Goal: Transaction & Acquisition: Purchase product/service

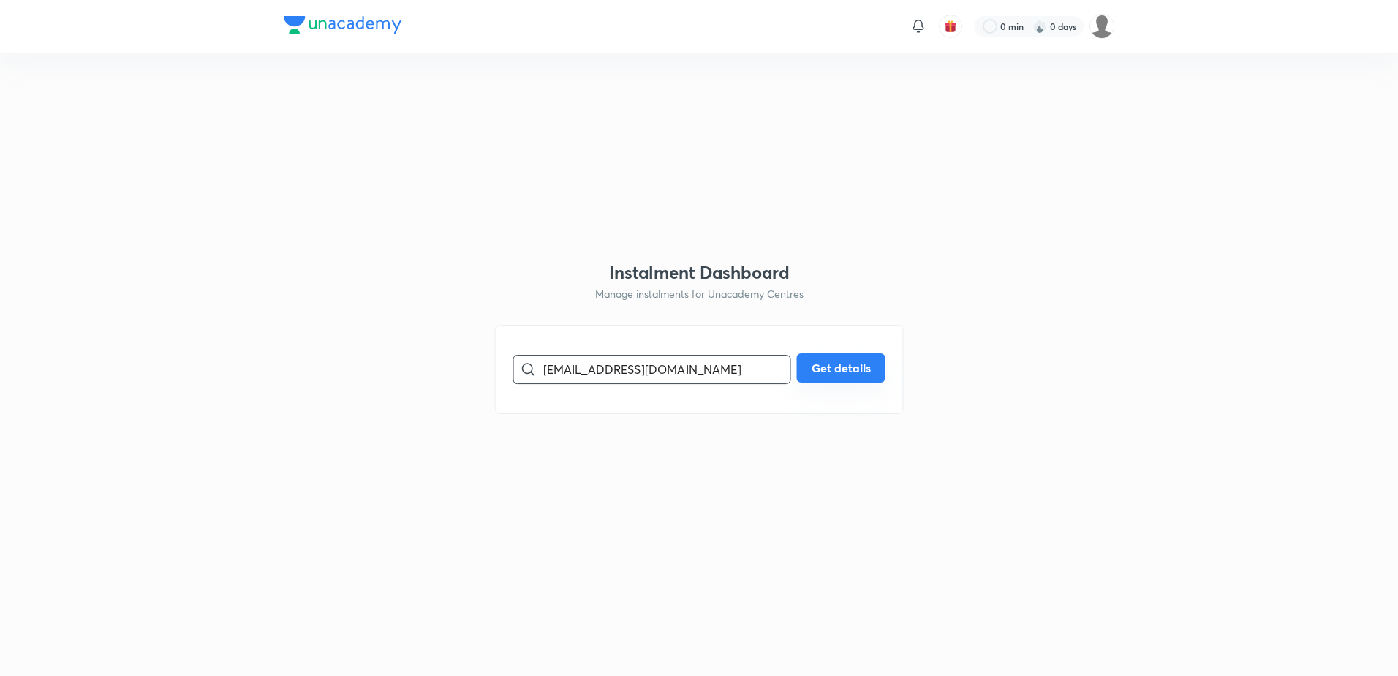
type input "[EMAIL_ADDRESS][DOMAIN_NAME]"
click at [848, 361] on button "Get details" at bounding box center [841, 367] width 88 height 29
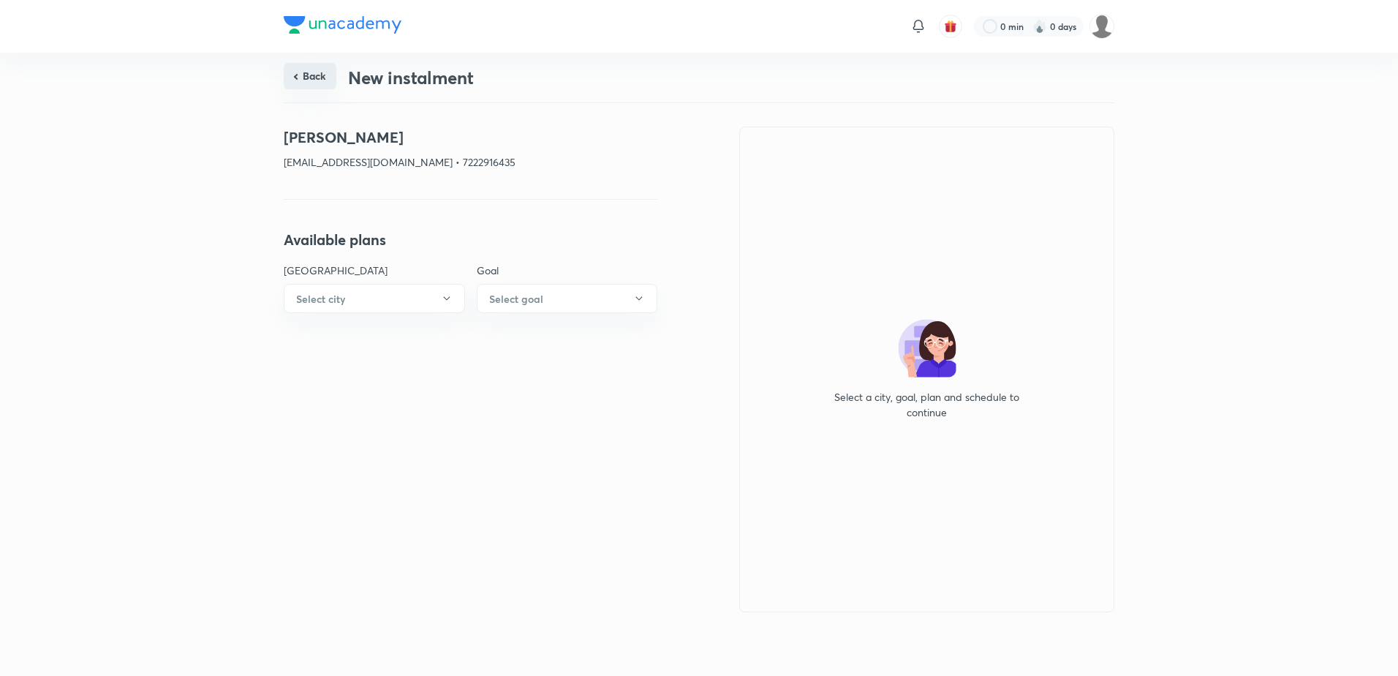
click at [298, 75] on button "Back" at bounding box center [310, 76] width 53 height 26
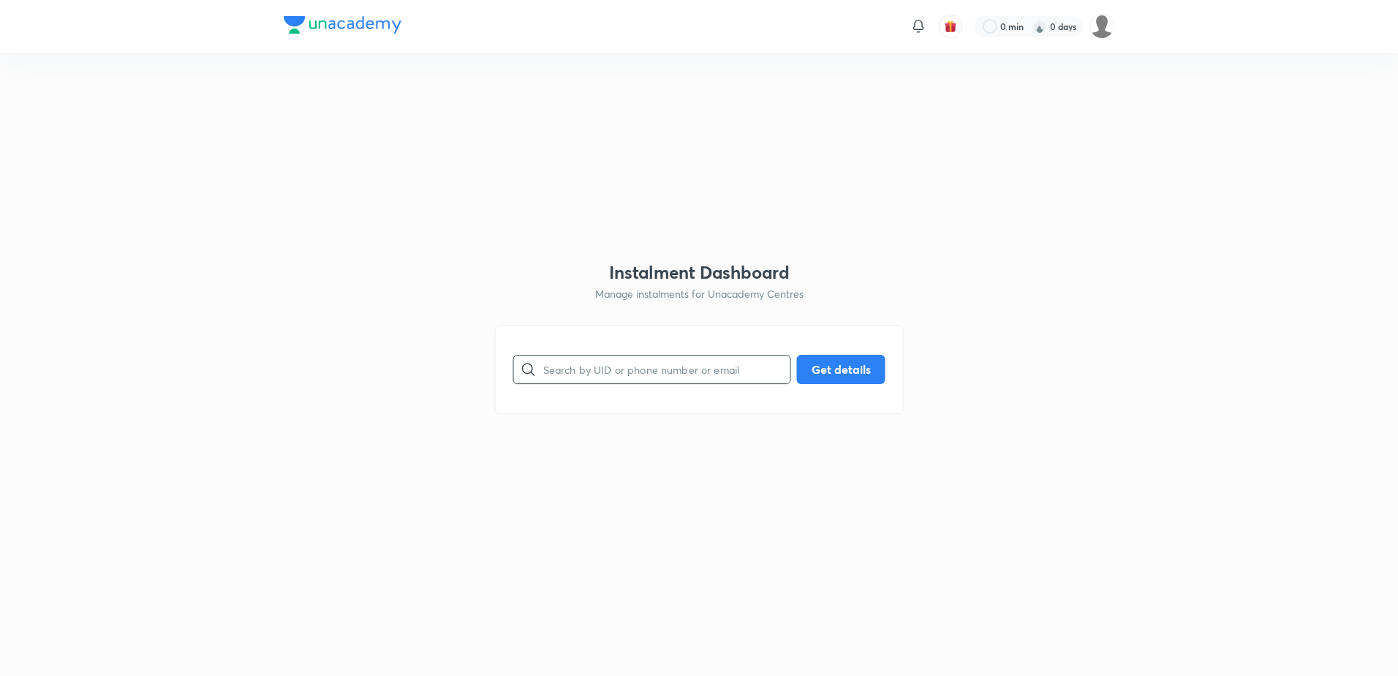
click at [617, 363] on input "text" at bounding box center [666, 368] width 247 height 37
paste input "[EMAIL_ADDRESS][DOMAIN_NAME]"
type input "[EMAIL_ADDRESS][DOMAIN_NAME]"
click at [804, 367] on button "Get details" at bounding box center [841, 367] width 88 height 29
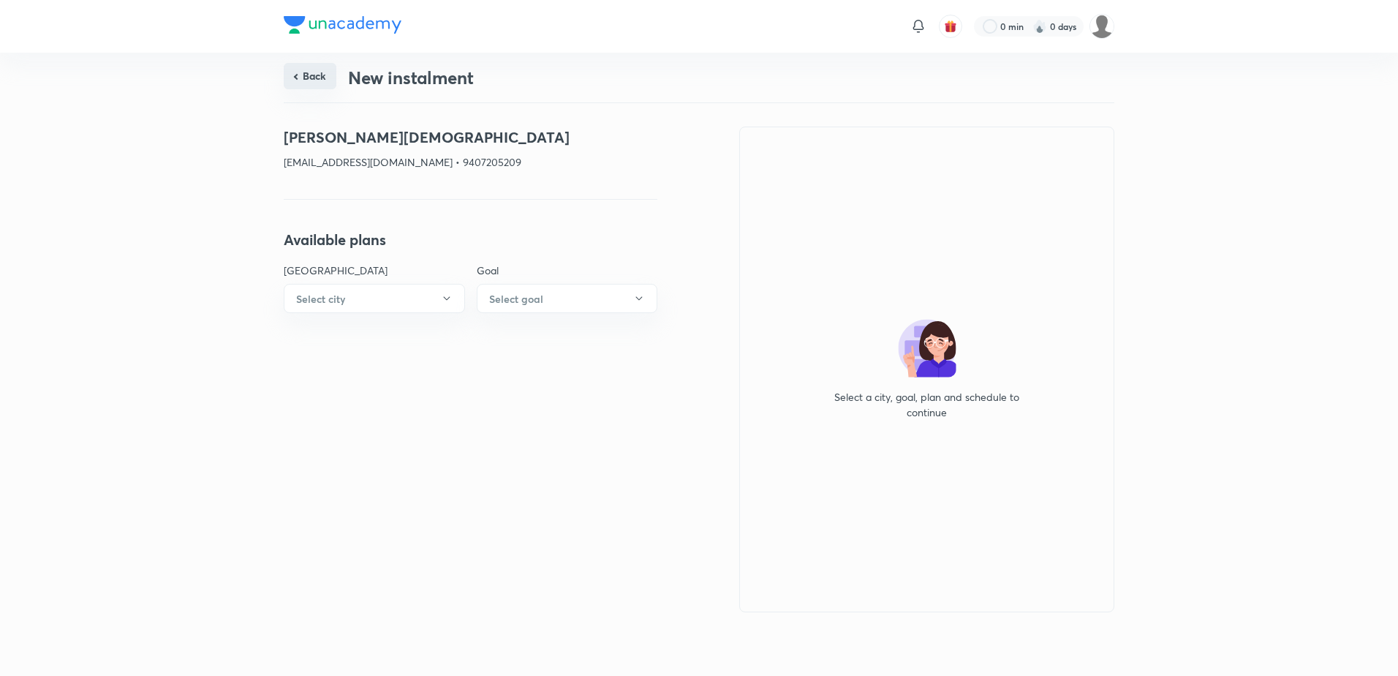
click at [306, 72] on button "Back" at bounding box center [310, 76] width 53 height 26
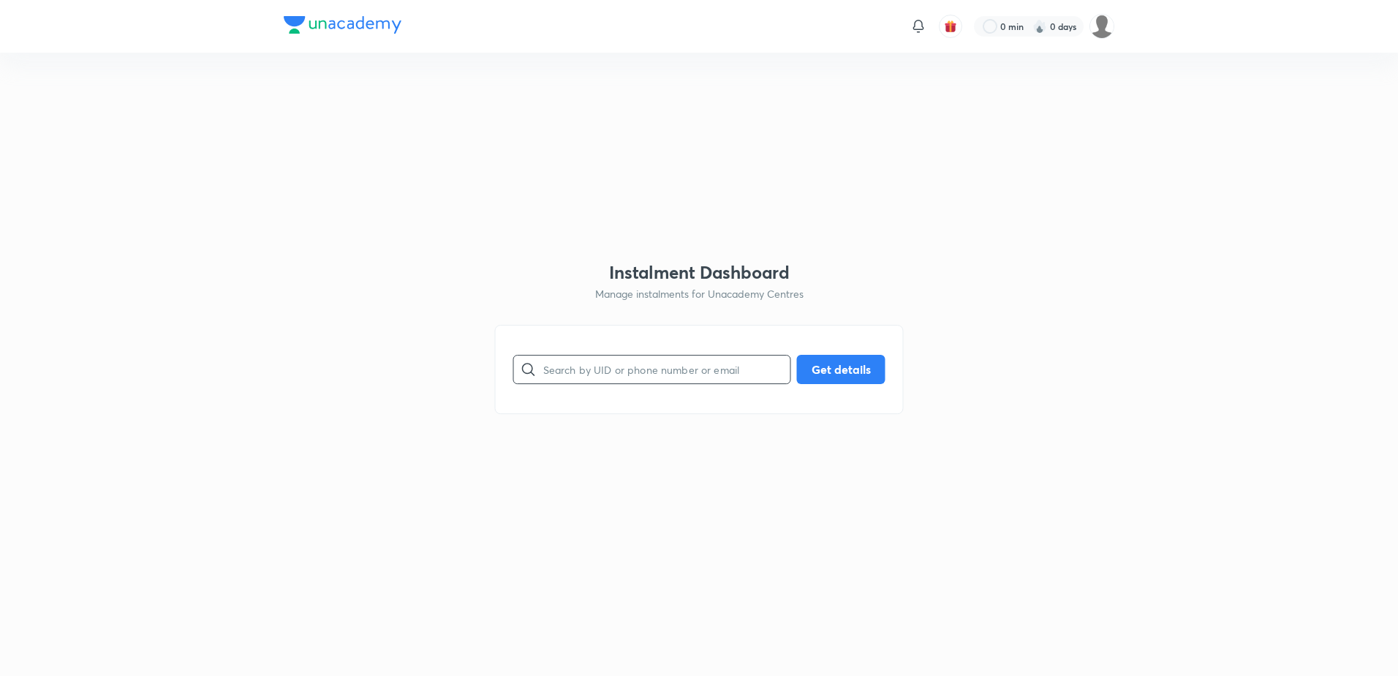
click at [603, 355] on input "text" at bounding box center [666, 368] width 247 height 37
paste input "[EMAIL_ADDRESS][DOMAIN_NAME]"
type input "[EMAIL_ADDRESS][DOMAIN_NAME]"
click at [814, 366] on button "Get details" at bounding box center [841, 367] width 88 height 29
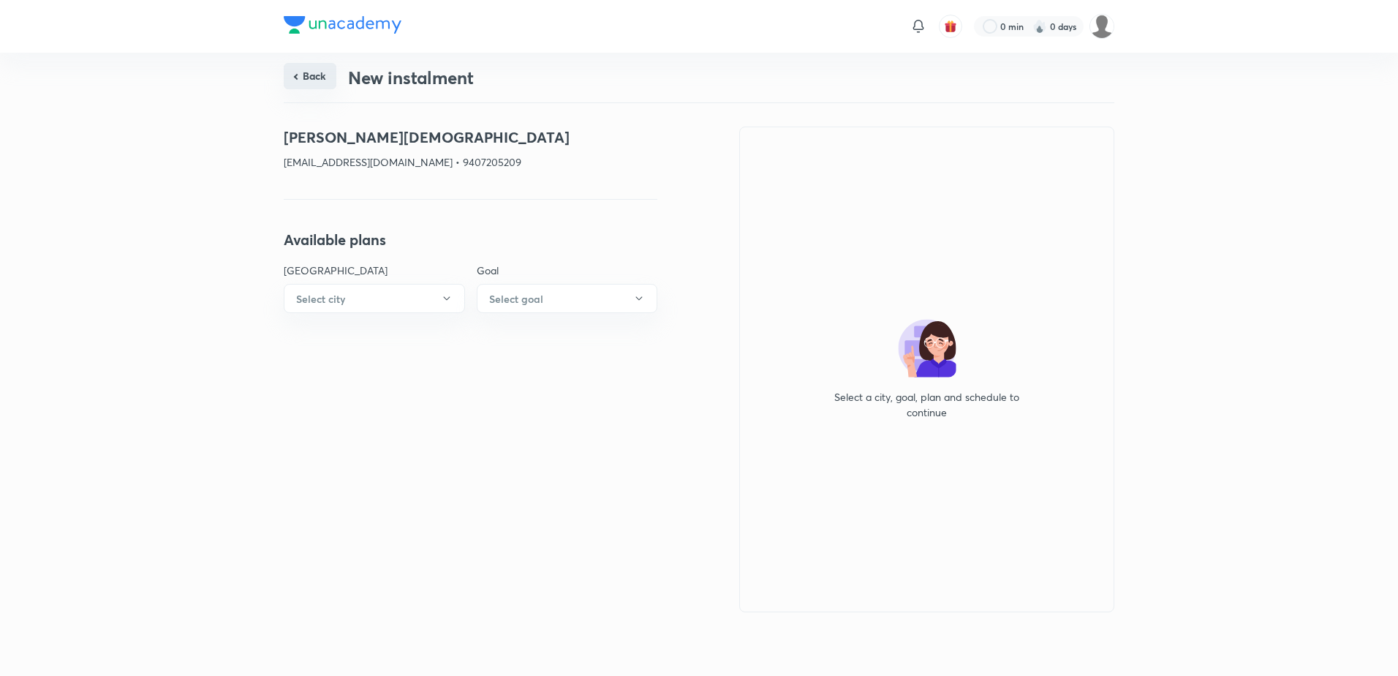
click at [305, 75] on button "Back" at bounding box center [310, 76] width 53 height 26
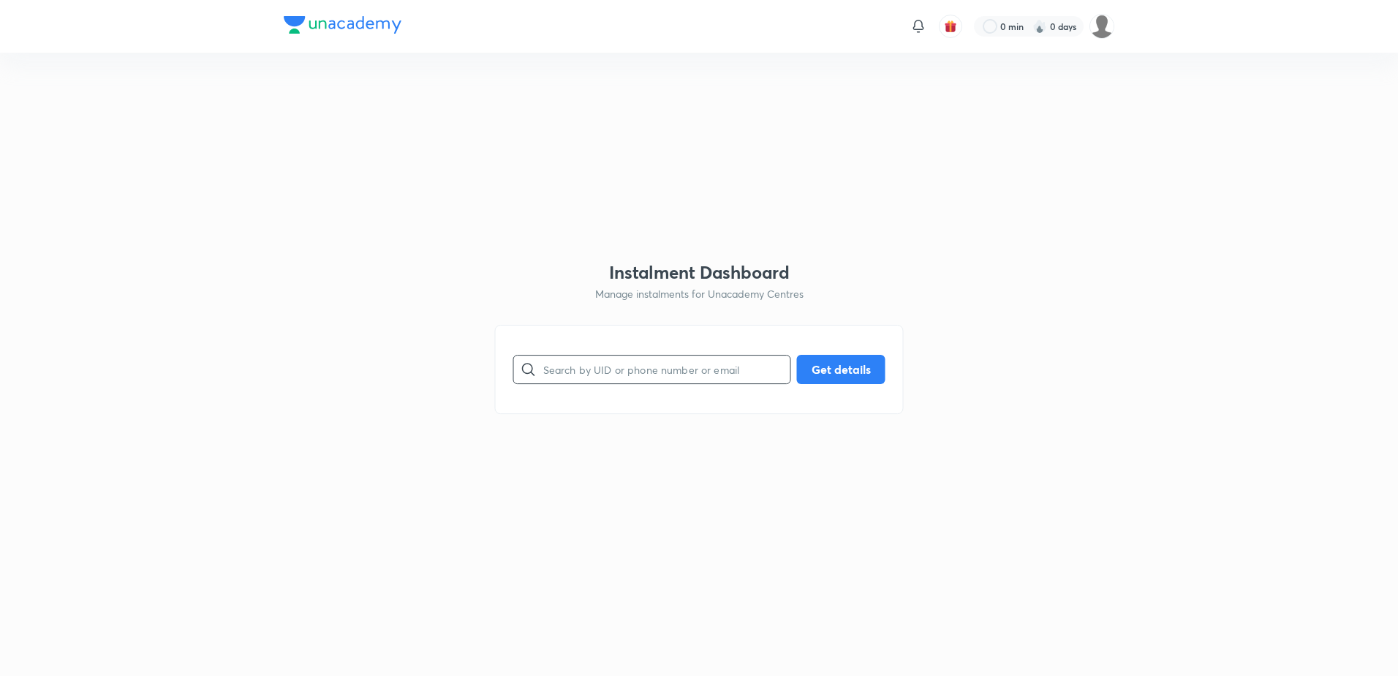
click at [625, 371] on input "text" at bounding box center [666, 368] width 247 height 37
paste input "[EMAIL_ADDRESS][DOMAIN_NAME]"
type input "[EMAIL_ADDRESS][DOMAIN_NAME]"
click at [860, 373] on button "Get details" at bounding box center [841, 367] width 88 height 29
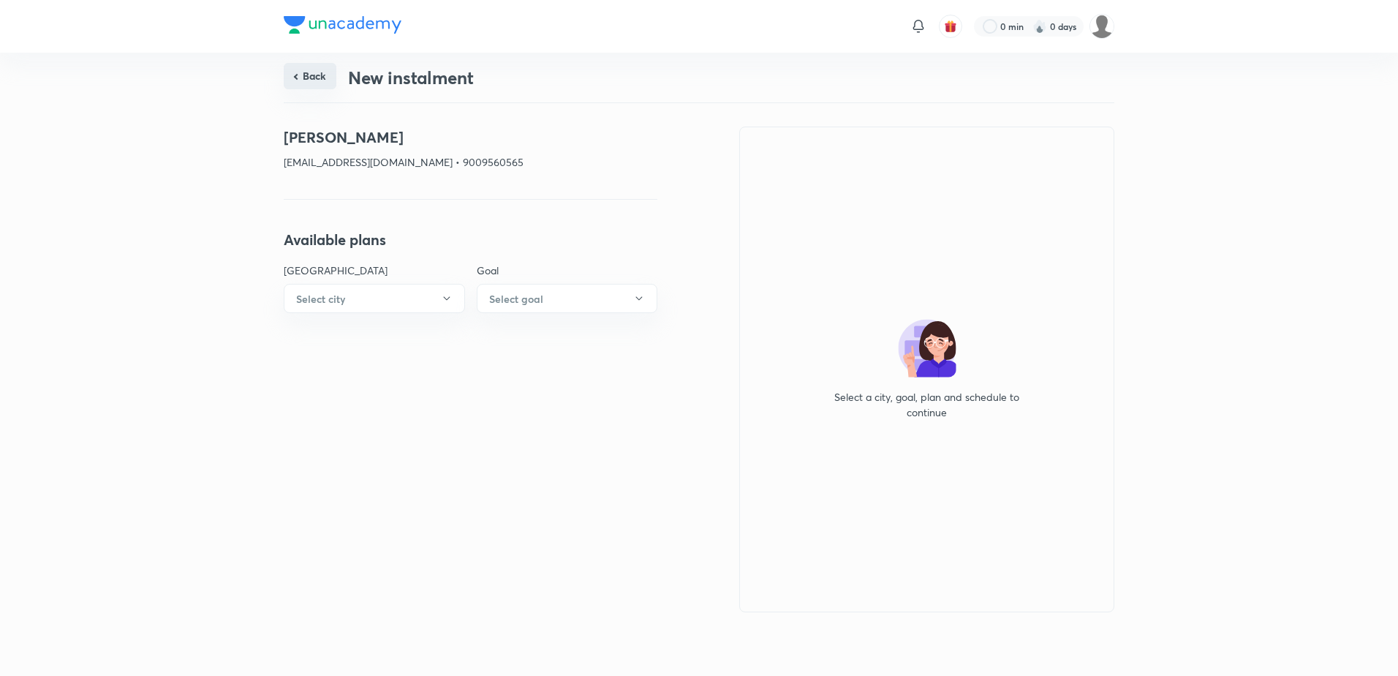
click at [318, 75] on button "Back" at bounding box center [310, 76] width 53 height 26
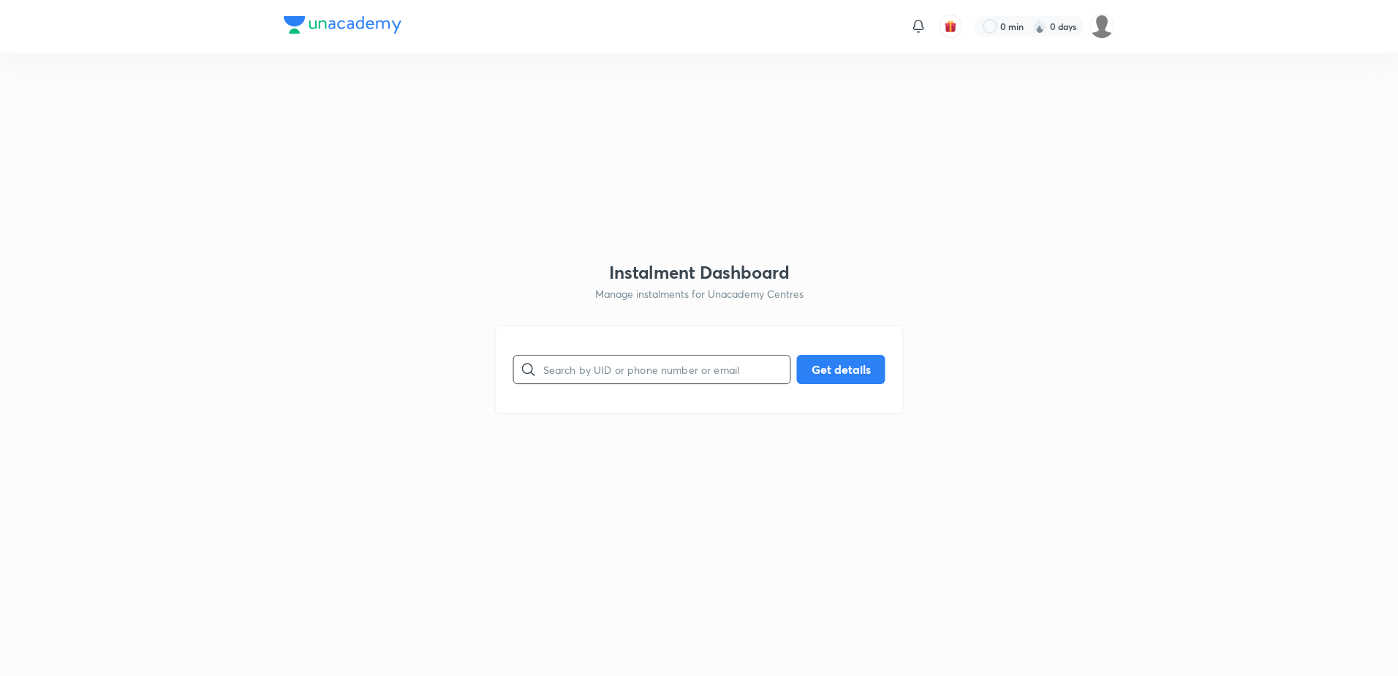
click at [710, 382] on input "text" at bounding box center [666, 368] width 247 height 37
paste input "[EMAIL_ADDRESS][DOMAIN_NAME]"
type input "[EMAIL_ADDRESS][DOMAIN_NAME]"
click at [827, 364] on button "Get details" at bounding box center [841, 367] width 88 height 29
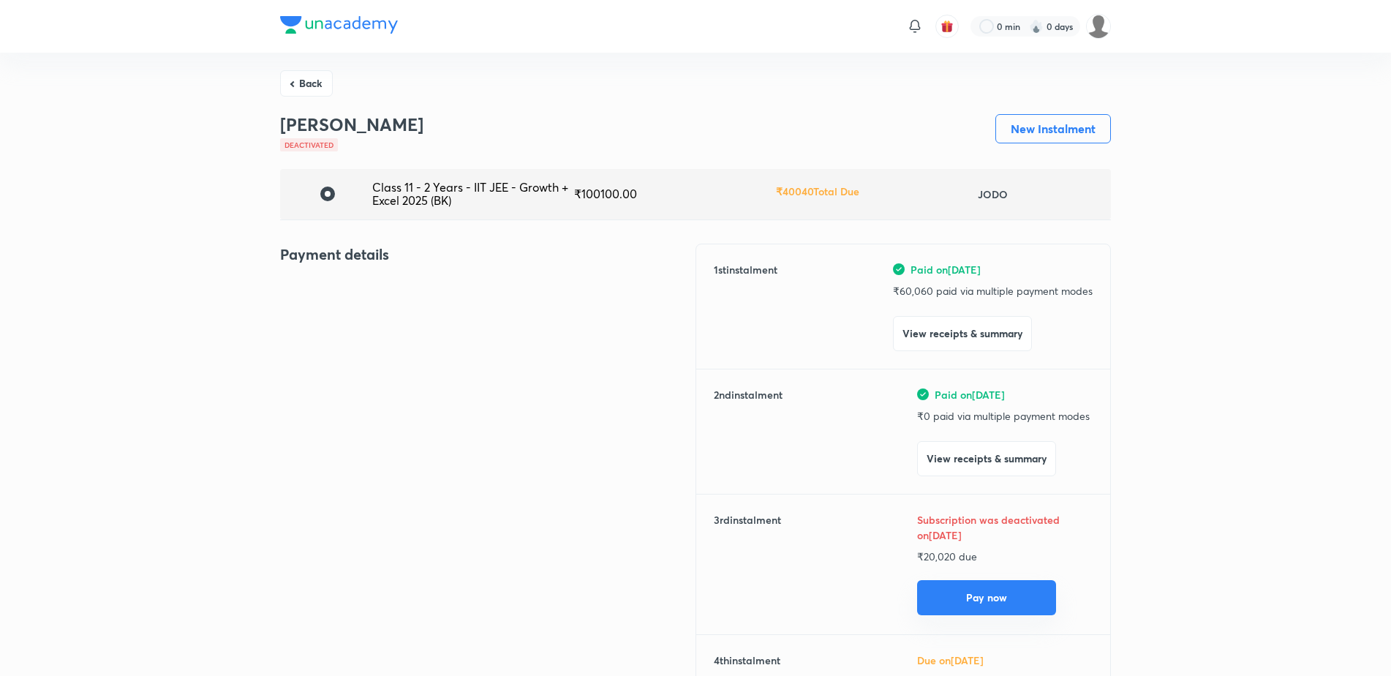
click at [1030, 601] on button "Pay now" at bounding box center [986, 597] width 139 height 35
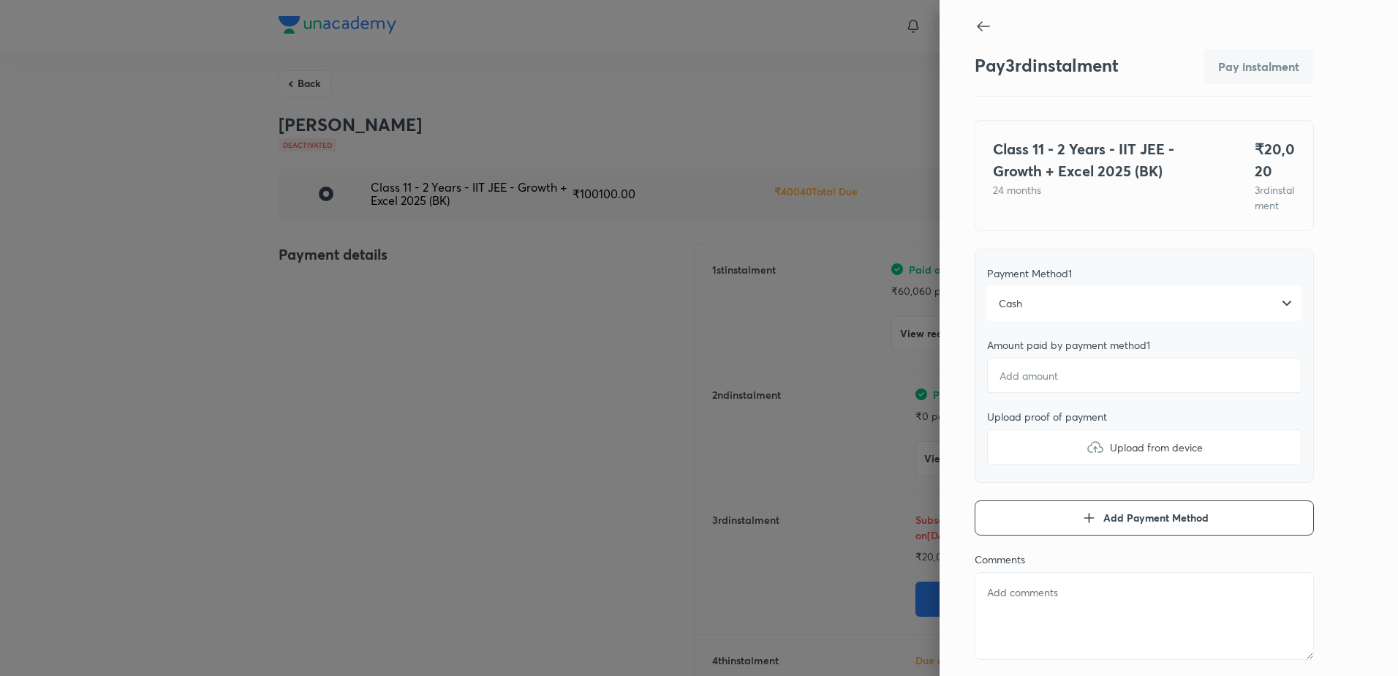
click at [1033, 321] on div "Cash" at bounding box center [1144, 303] width 314 height 35
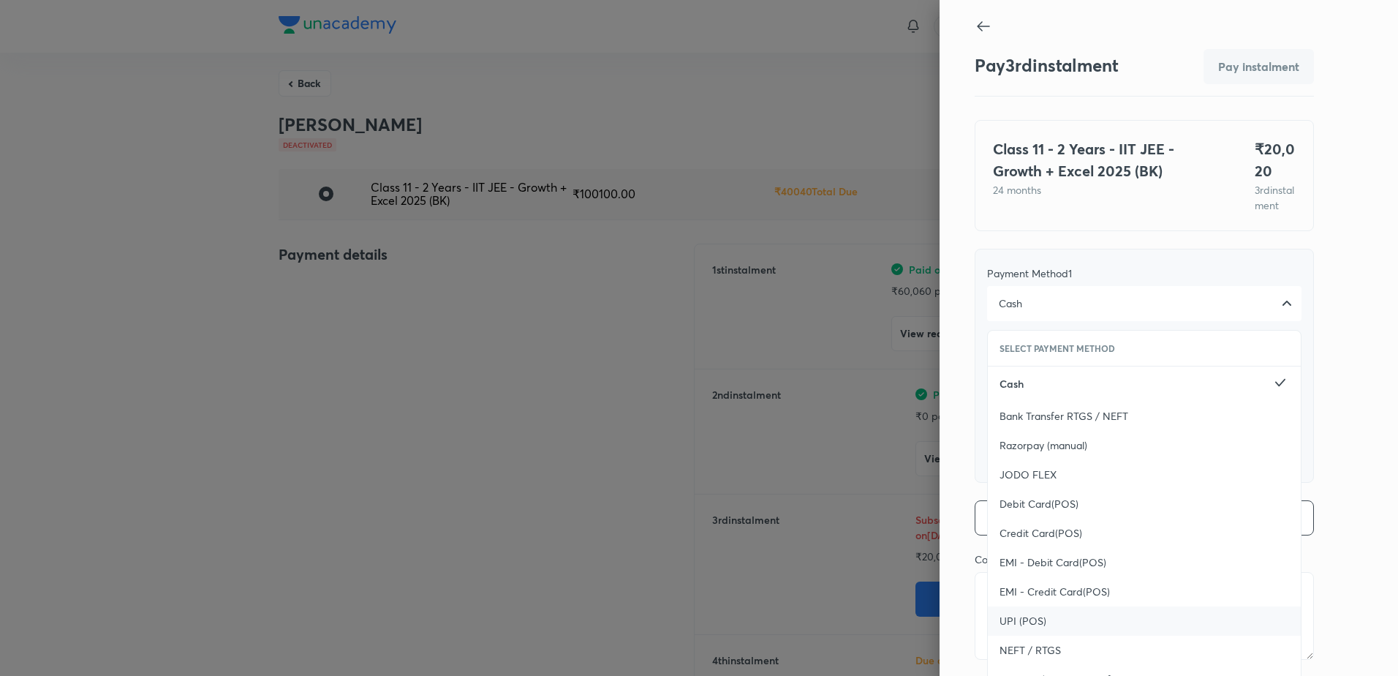
click at [1020, 628] on span "UPI (POS)" at bounding box center [1023, 621] width 47 height 15
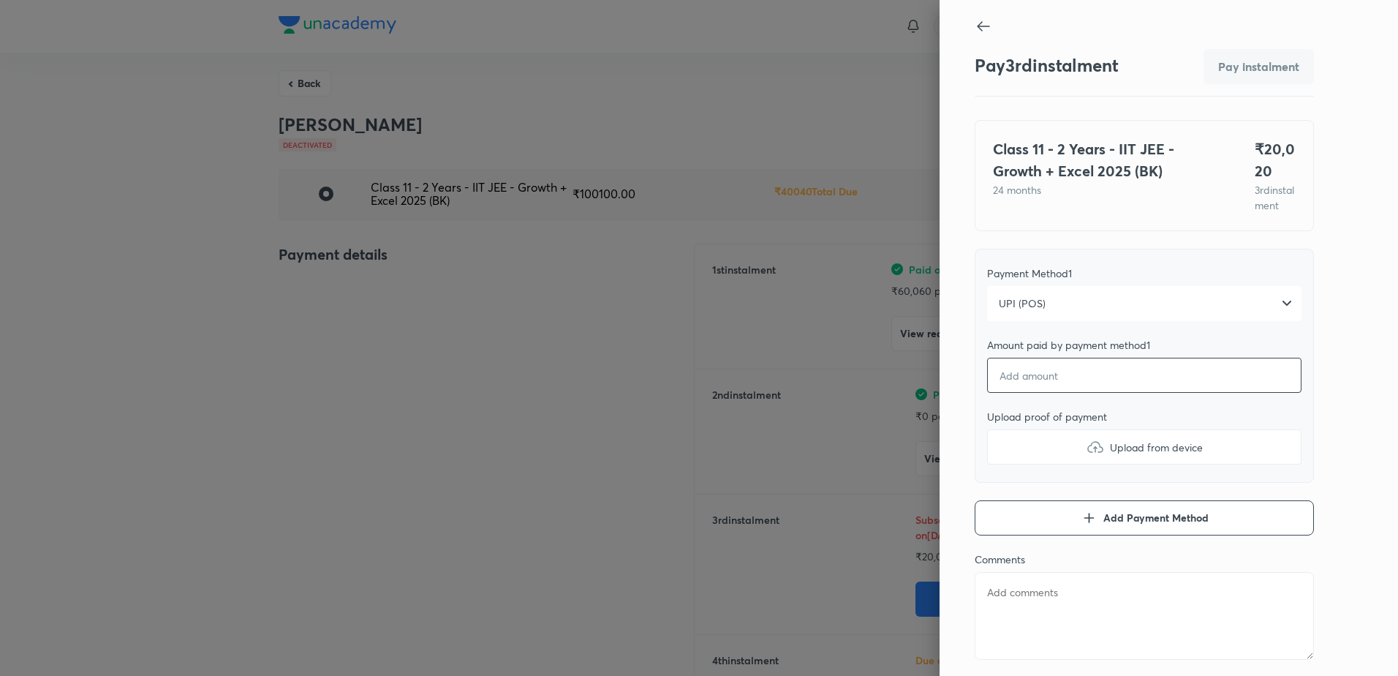
click at [1034, 388] on input "number" at bounding box center [1144, 375] width 314 height 35
type textarea "x"
type input "2"
type textarea "x"
type input "20"
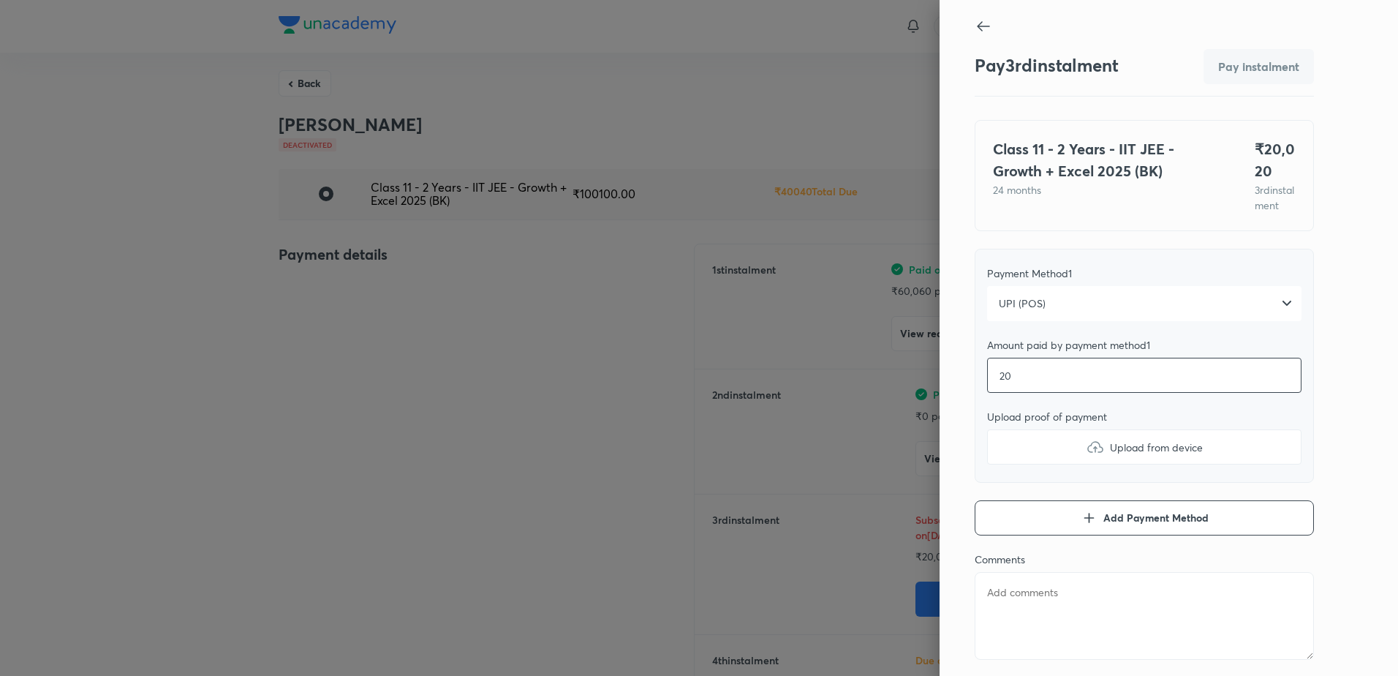
type textarea "x"
type input "200"
type textarea "x"
type input "2002"
type textarea "x"
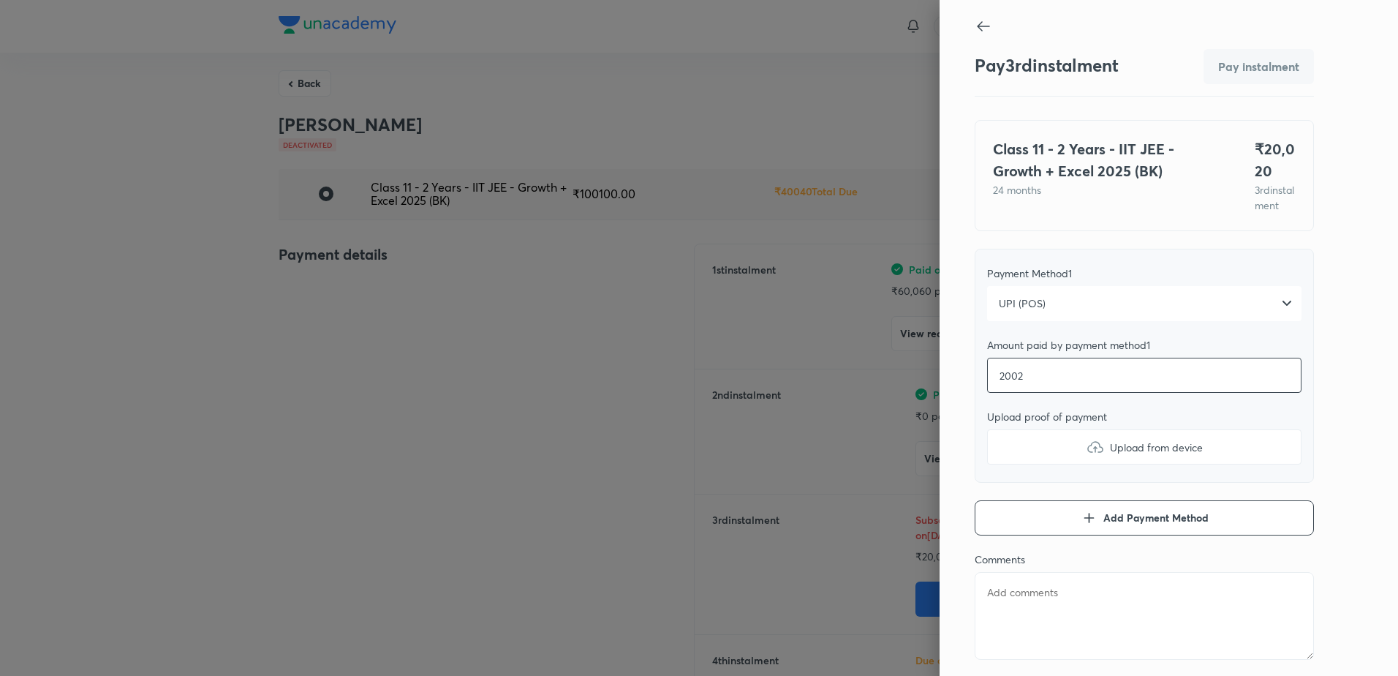
type input "20020"
type textarea "x"
type input "20020"
click at [1110, 455] on span "Upload from device" at bounding box center [1156, 447] width 93 height 15
click at [0, 0] on input "Upload from device" at bounding box center [0, 0] width 0 height 0
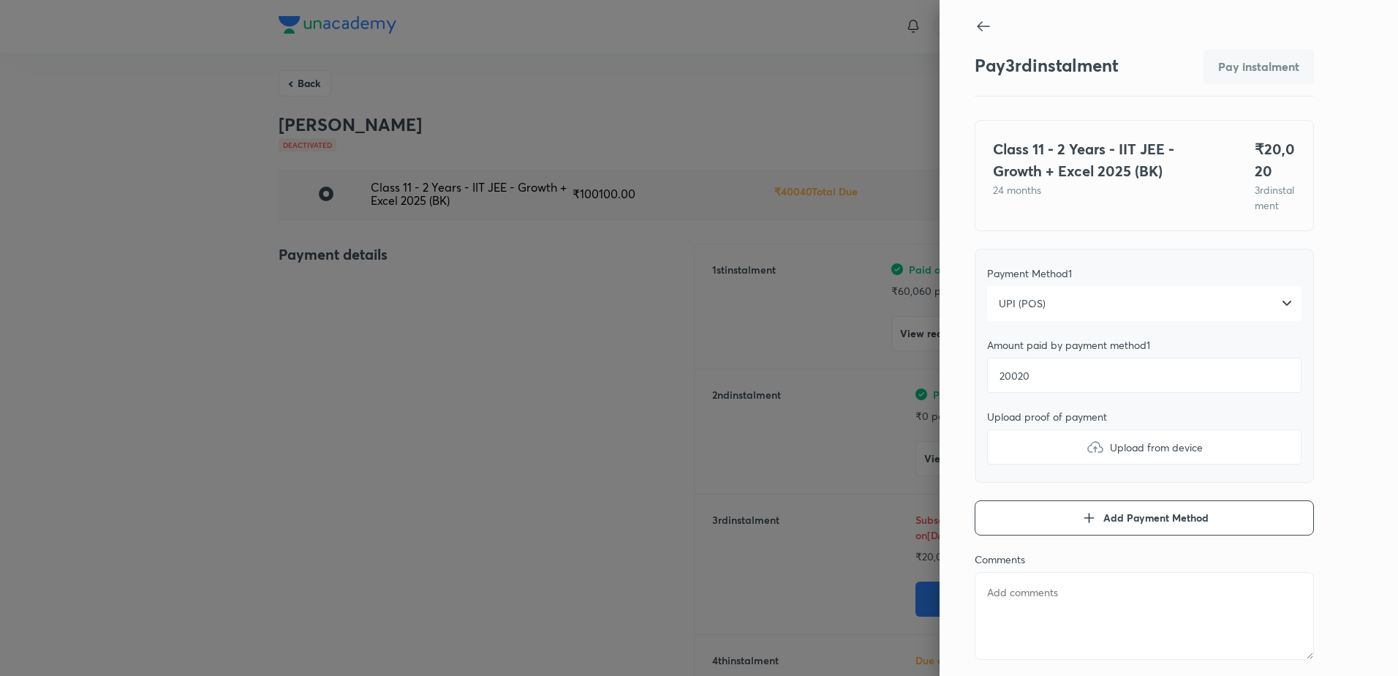
type textarea "x"
click at [1118, 602] on textarea at bounding box center [1144, 616] width 339 height 88
type textarea "S"
type textarea "x"
type textarea "Su"
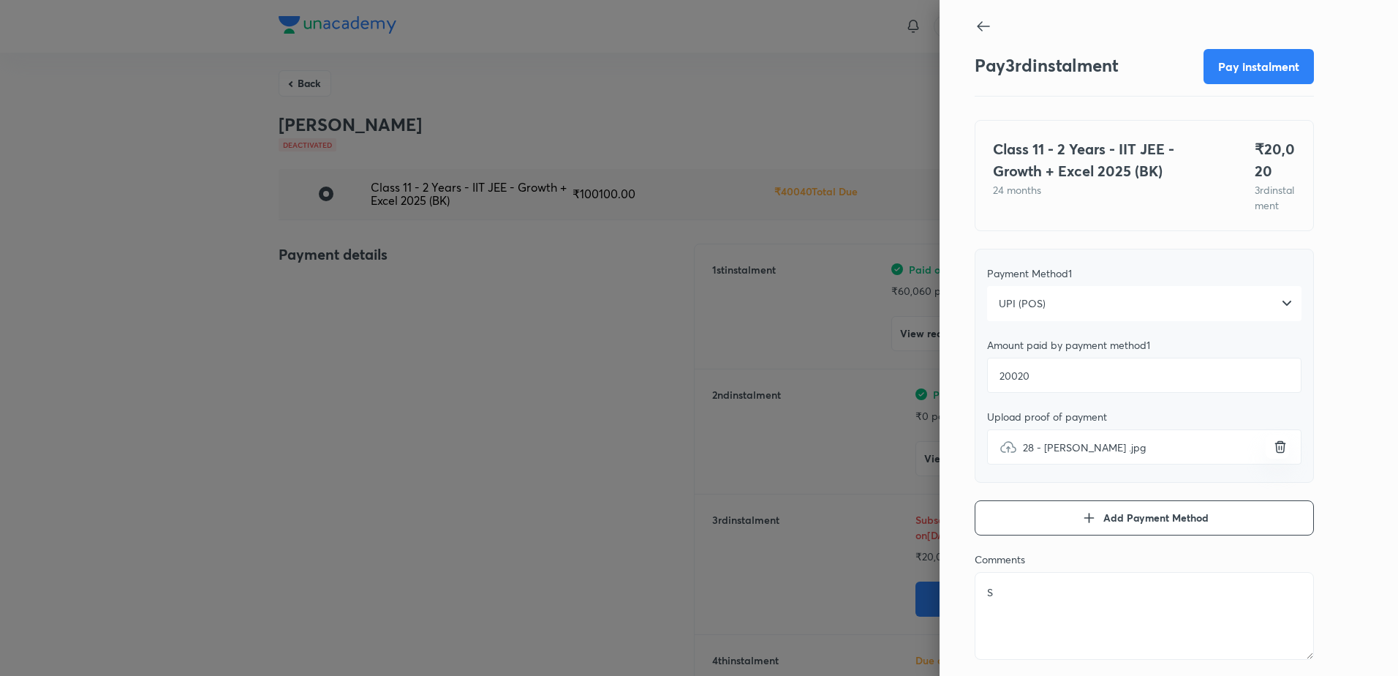
type textarea "x"
type textarea "Suj"
type textarea "x"
type textarea "Suja"
type textarea "x"
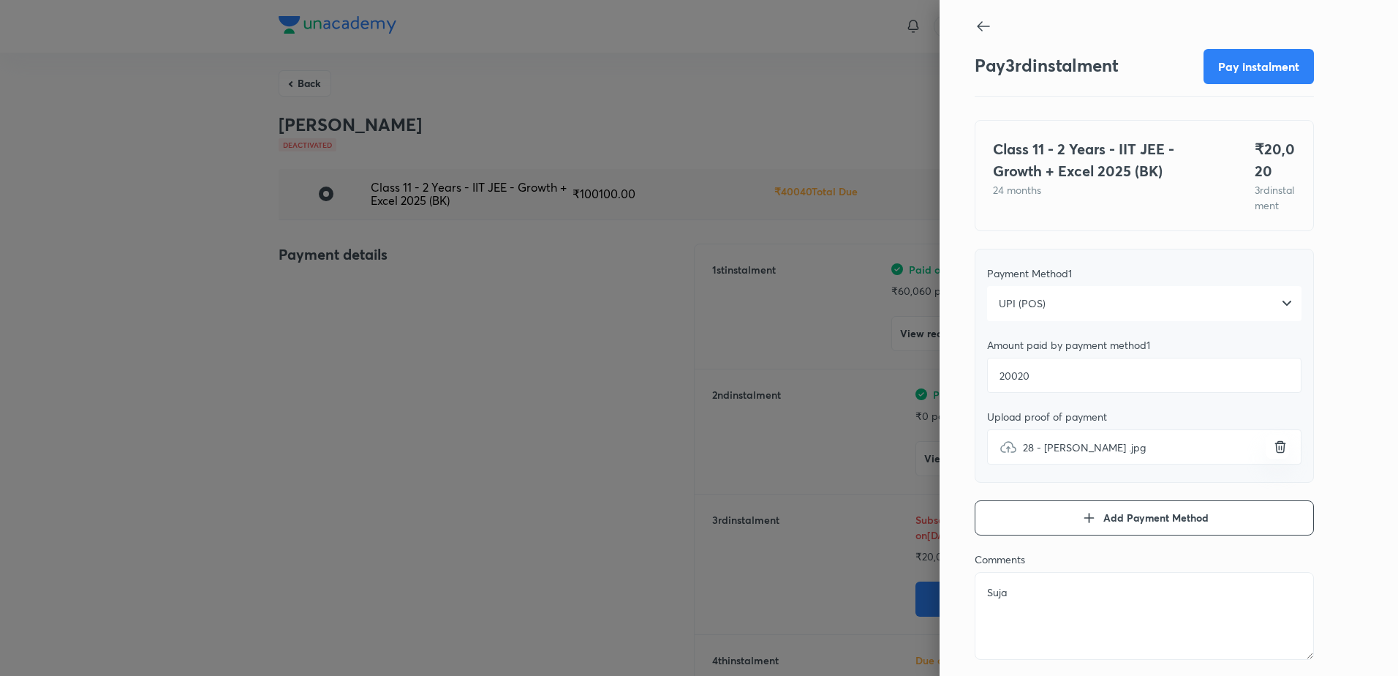
type textarea "Sujal"
type textarea "x"
type textarea "SujalJ"
type textarea "x"
type textarea "SujalJa"
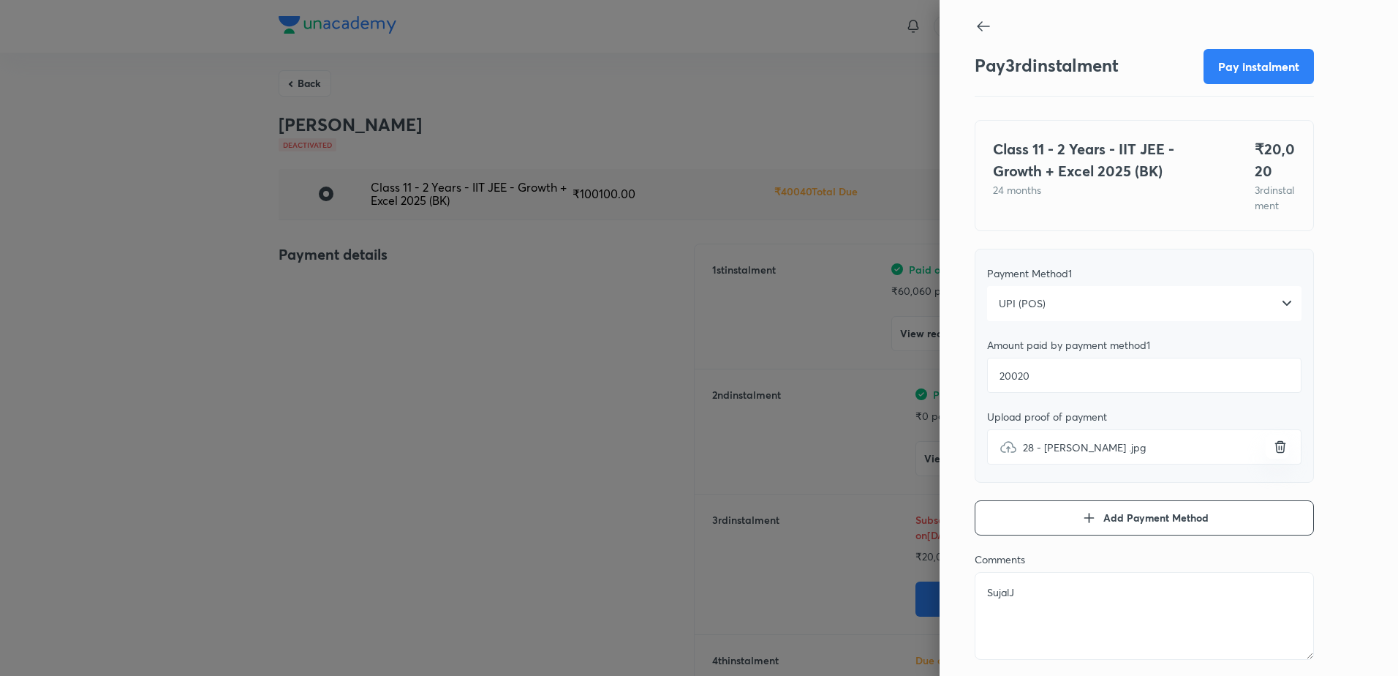
type textarea "x"
type textarea "SujalJai"
type textarea "x"
type textarea "SujalJais"
type textarea "x"
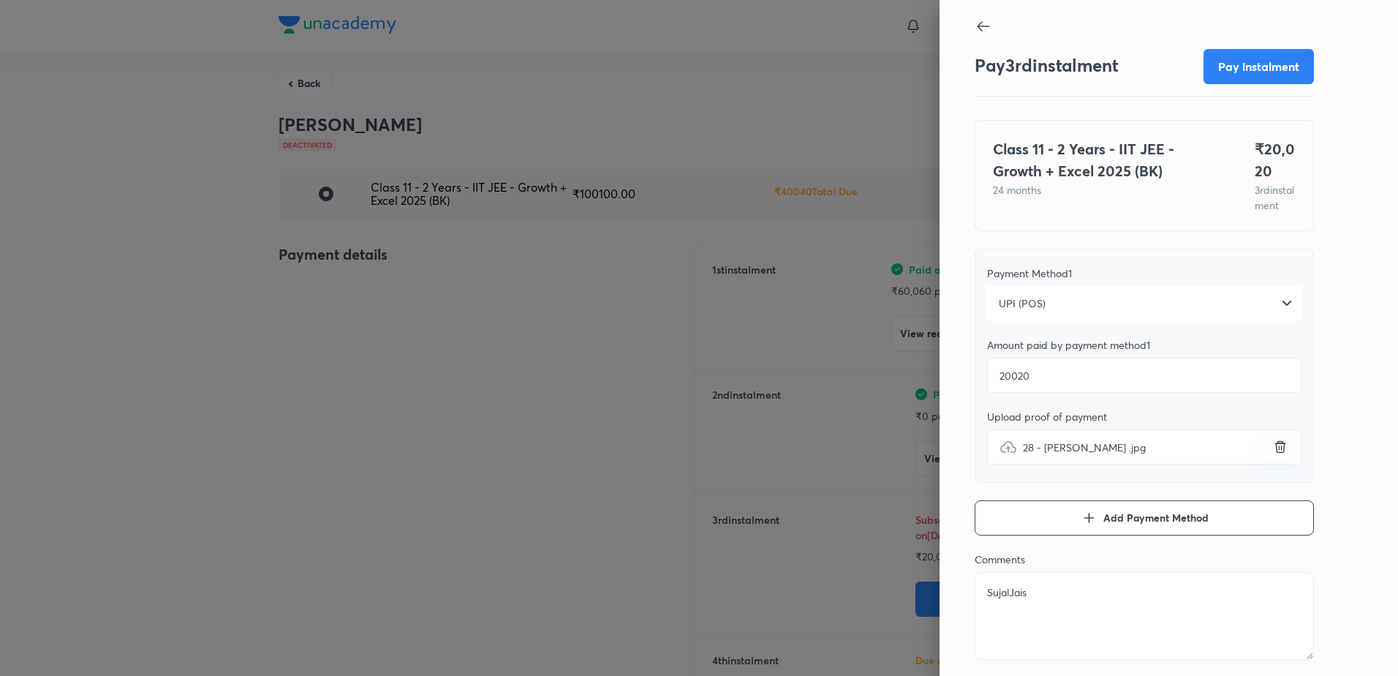
type textarea "SujalJaisw"
type textarea "x"
type textarea "SujalJaiswa"
type textarea "x"
type textarea "SujalJaiswal"
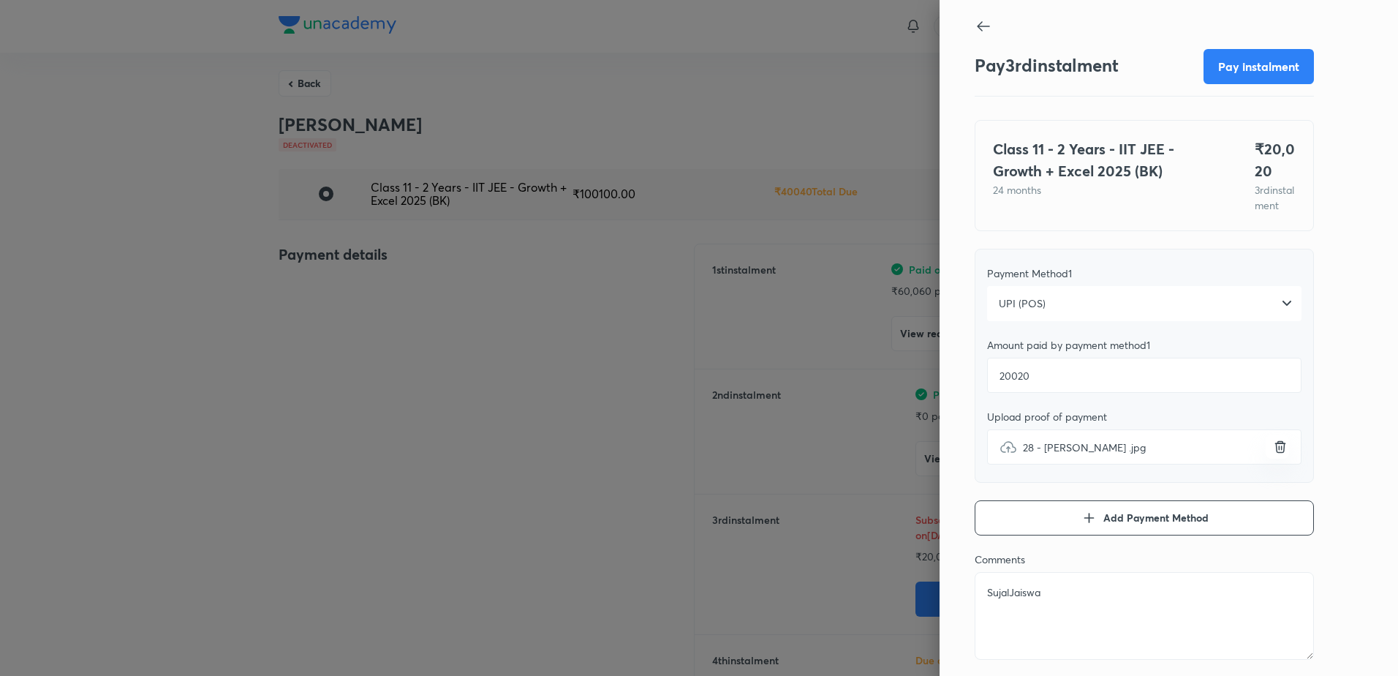
type textarea "x"
type textarea "SujalJaiswal_"
type textarea "x"
type textarea "SujalJaiswal_I"
type textarea "x"
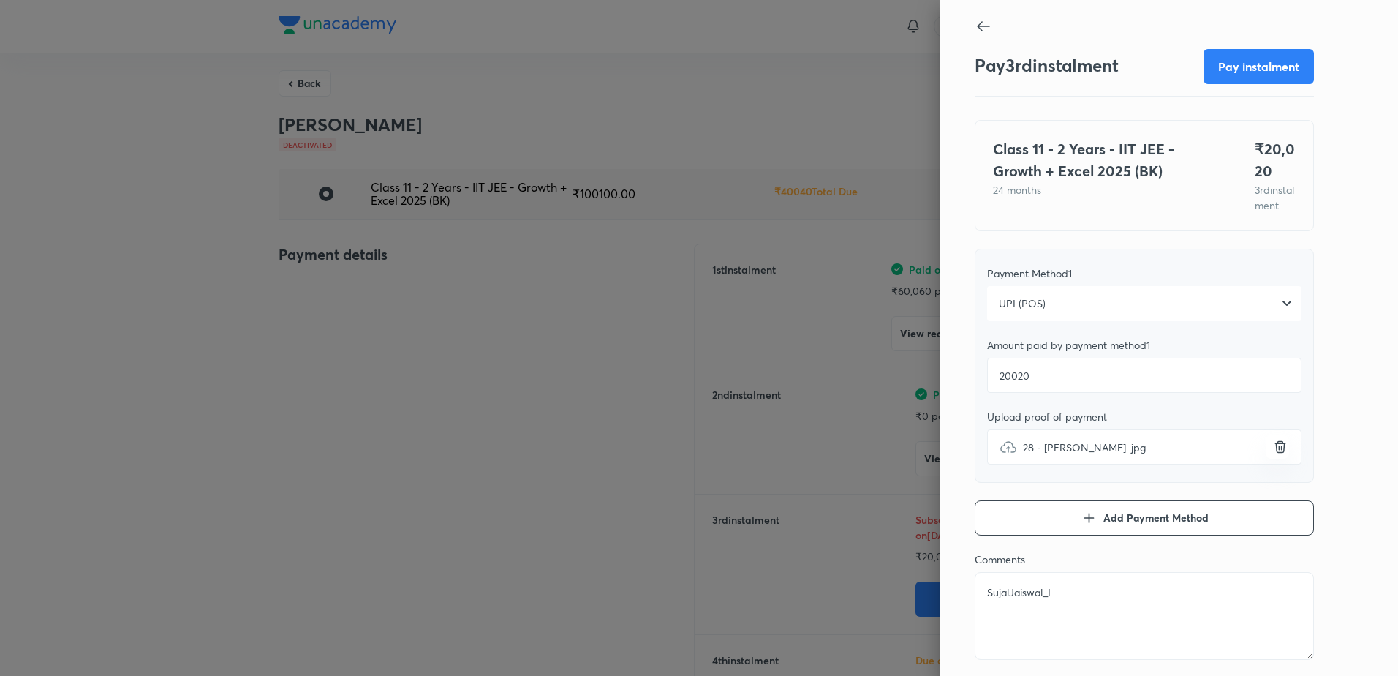
type textarea "SujalJaiswal_II"
type textarea "x"
type textarea "SujalJaiswal_IIT"
type textarea "x"
type textarea "SujalJaiswal_IITJ"
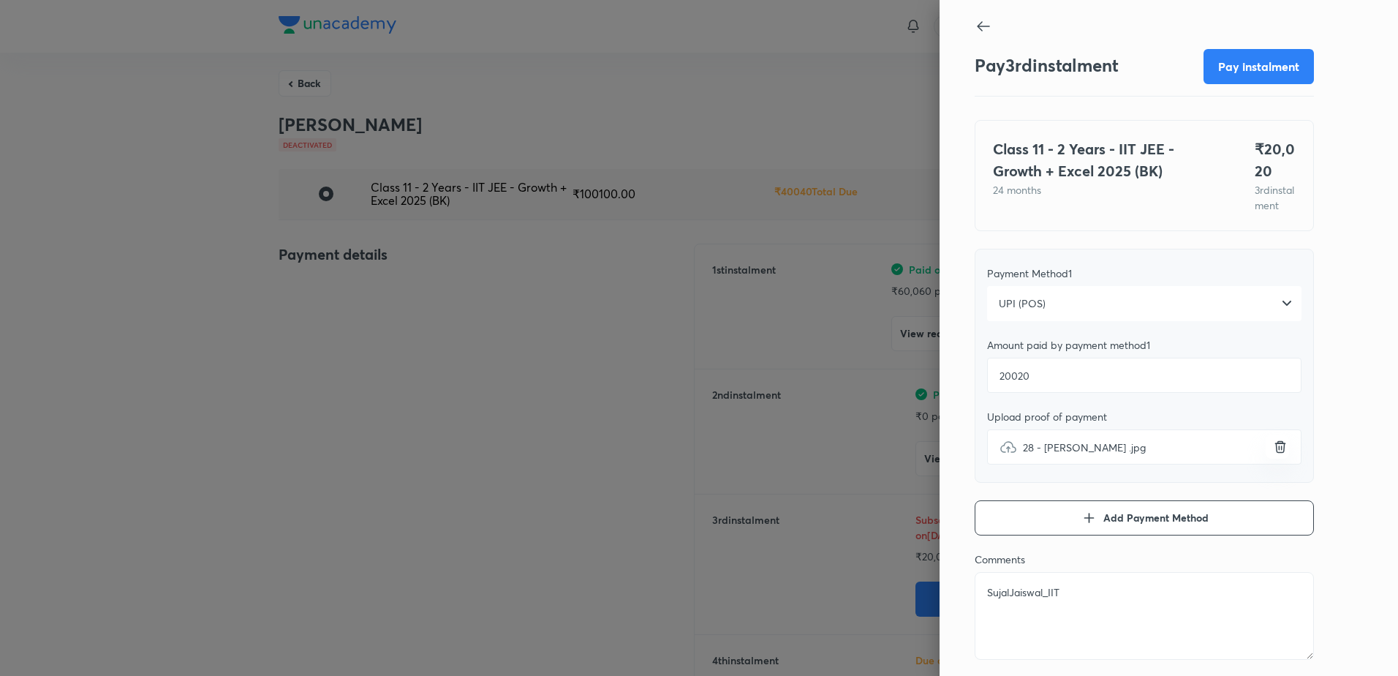
type textarea "x"
type textarea "SujalJaiswal_IITJE"
type textarea "x"
type textarea "SujalJaiswal_IITJEE"
type textarea "x"
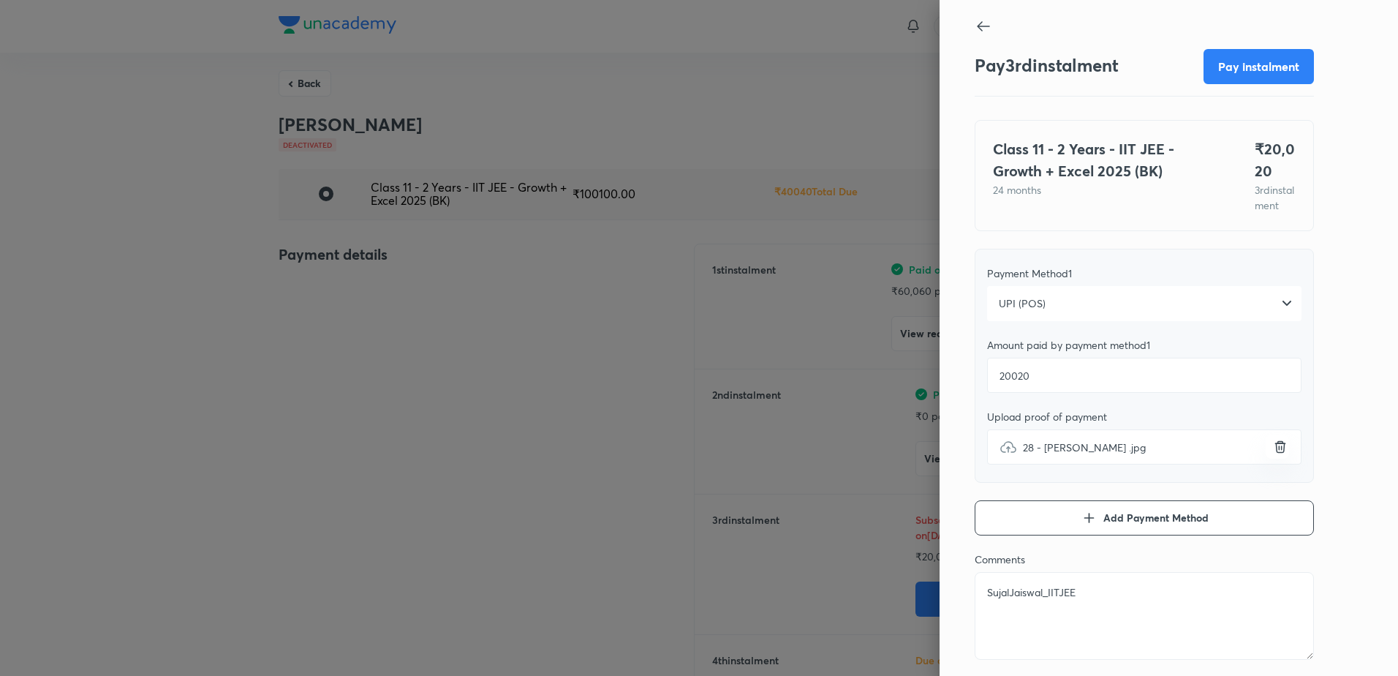
type textarea "SujalJaiswal_IITJEE_"
type textarea "x"
type textarea "SujalJaiswal_IITJEE_B"
type textarea "x"
type textarea "SujalJaiswal_IITJEE_BK"
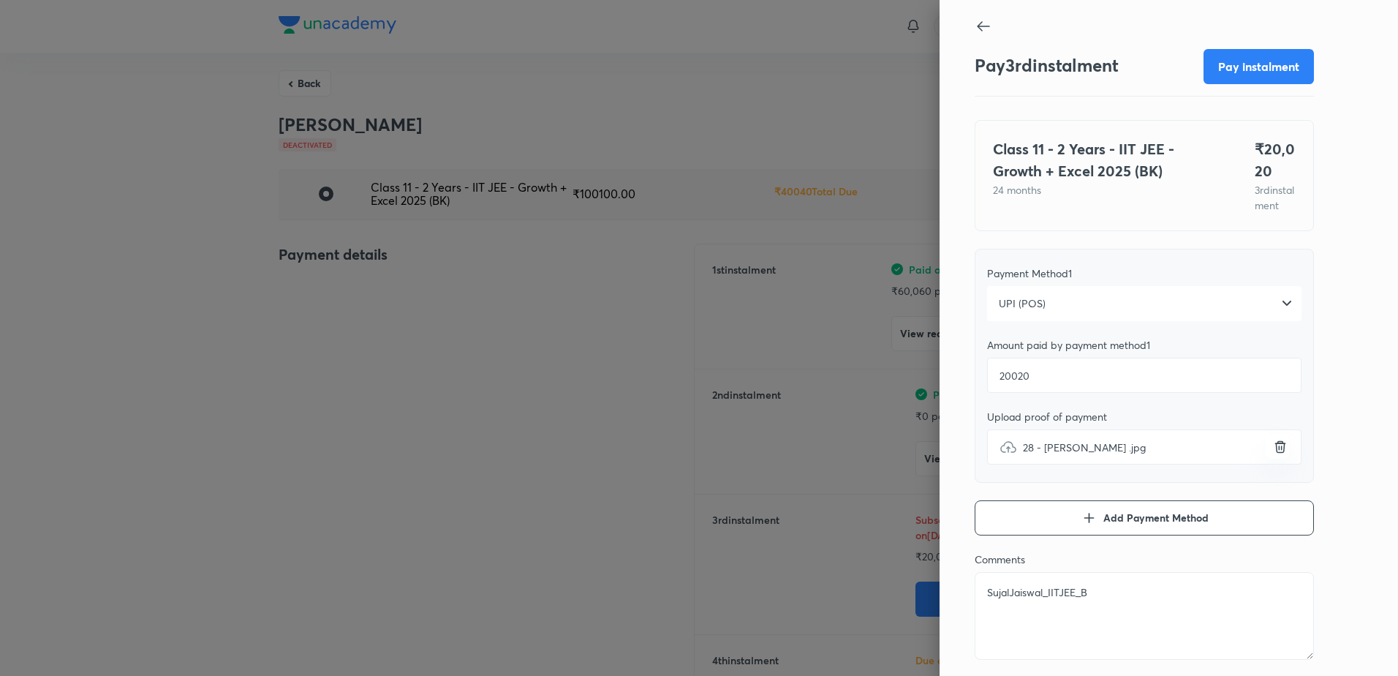
type textarea "x"
type textarea "SujalJaiswal_IITJEE_BK_"
type textarea "x"
type textarea "SujalJaiswal_IITJEE_BK_I"
type textarea "x"
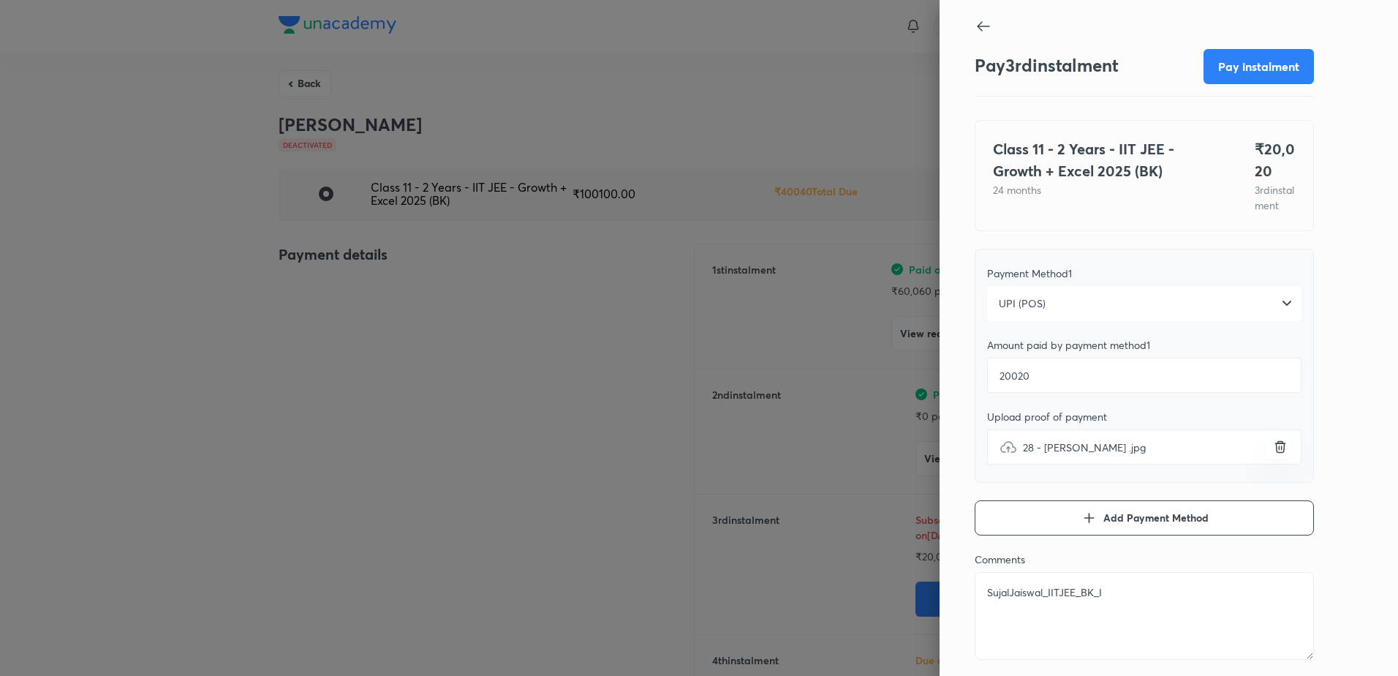
type textarea "SujalJaiswal_IITJEE_BK_In"
type textarea "x"
type textarea "SujalJaiswal_IITJEE_BK_Ind"
type textarea "x"
type textarea "SujalJaiswal_IITJEE_BK_Indo"
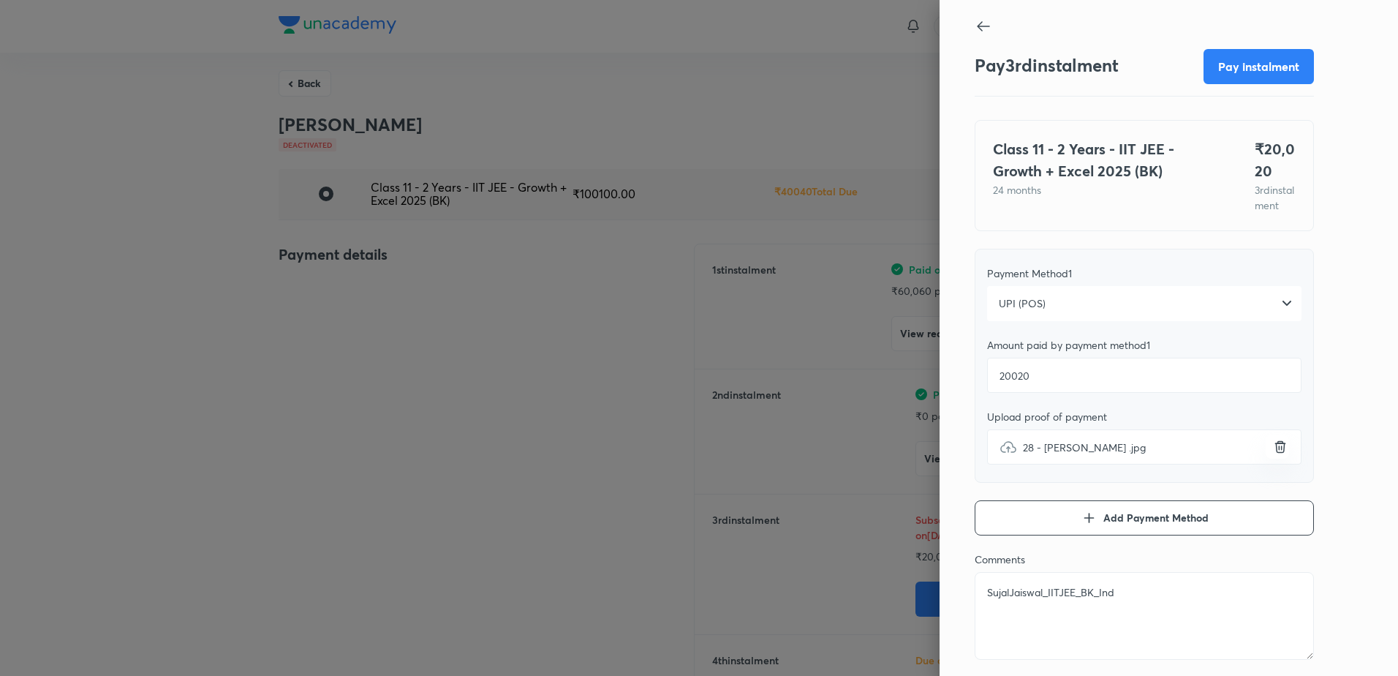
type textarea "x"
type textarea "SujalJaiswal_IITJEE_BK_Indor"
type textarea "x"
type textarea "SujalJaiswal_IITJEE_BK_Indore"
type textarea "x"
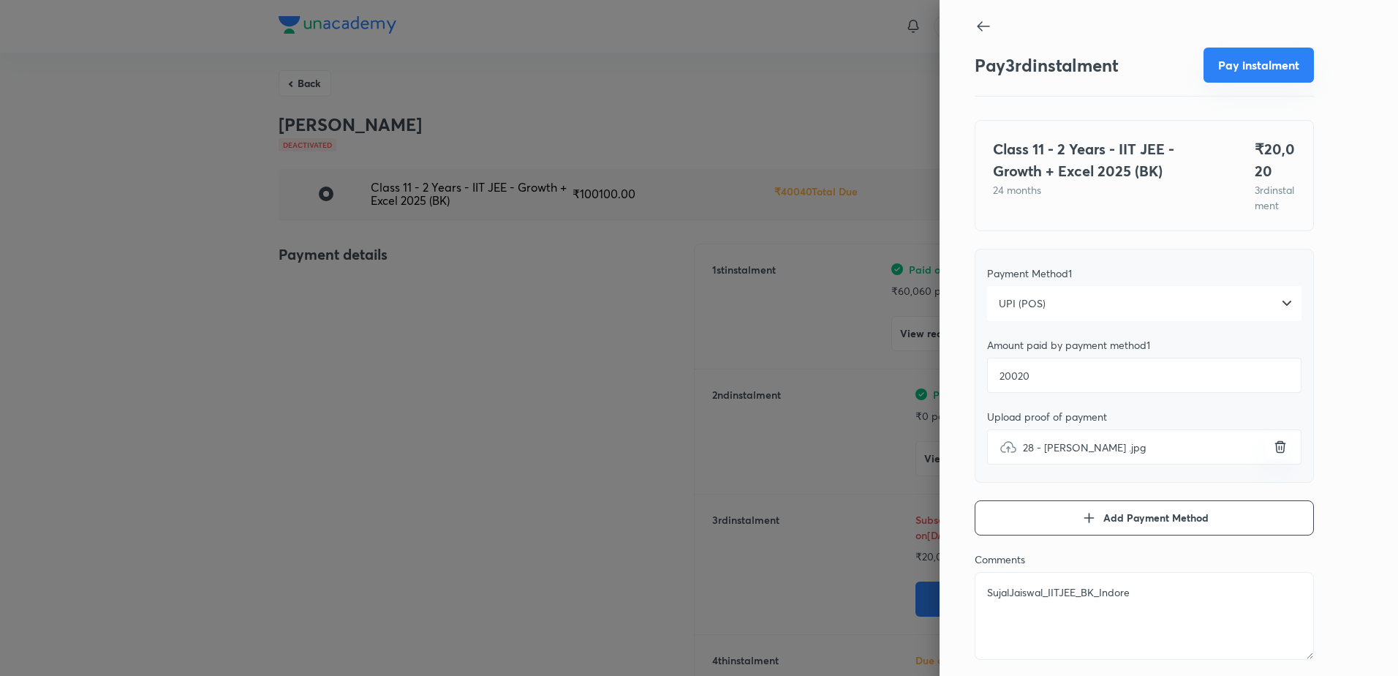
type textarea "SujalJaiswal_IITJEE_BK_Indore"
click at [1249, 61] on button "Pay instalment" at bounding box center [1259, 65] width 110 height 35
type textarea "x"
